Goal: Task Accomplishment & Management: Manage account settings

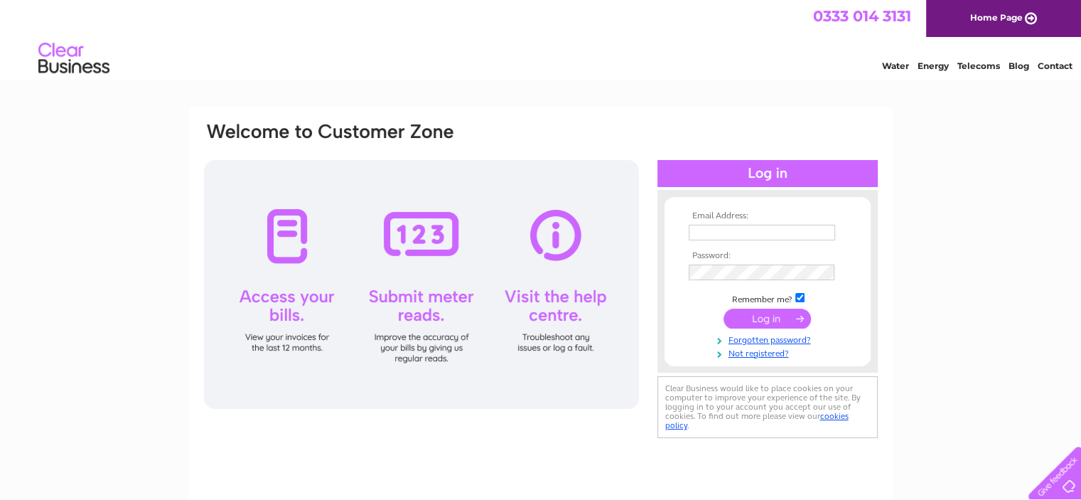
type input "[EMAIL_ADDRESS][DOMAIN_NAME]"
click at [758, 318] on input "submit" at bounding box center [766, 318] width 87 height 20
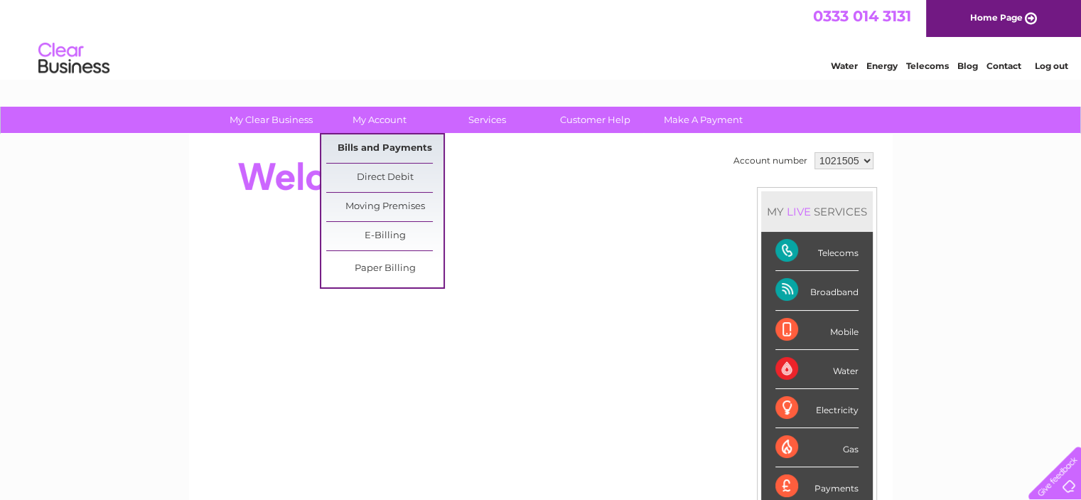
click at [381, 140] on link "Bills and Payments" at bounding box center [384, 148] width 117 height 28
